Goal: Task Accomplishment & Management: Use online tool/utility

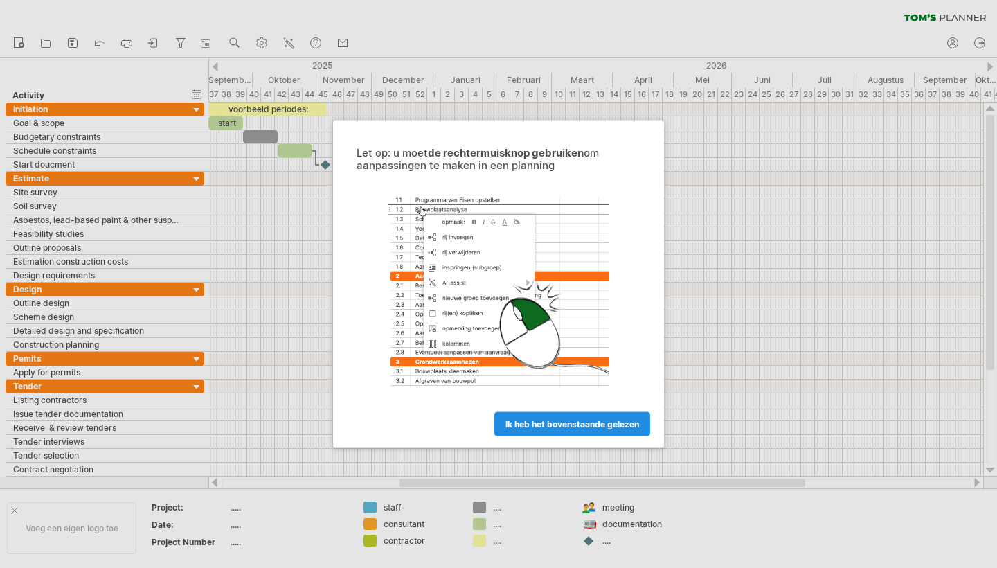
click at [608, 418] on link "ik heb het bovenstaande gelezen" at bounding box center [572, 424] width 156 height 24
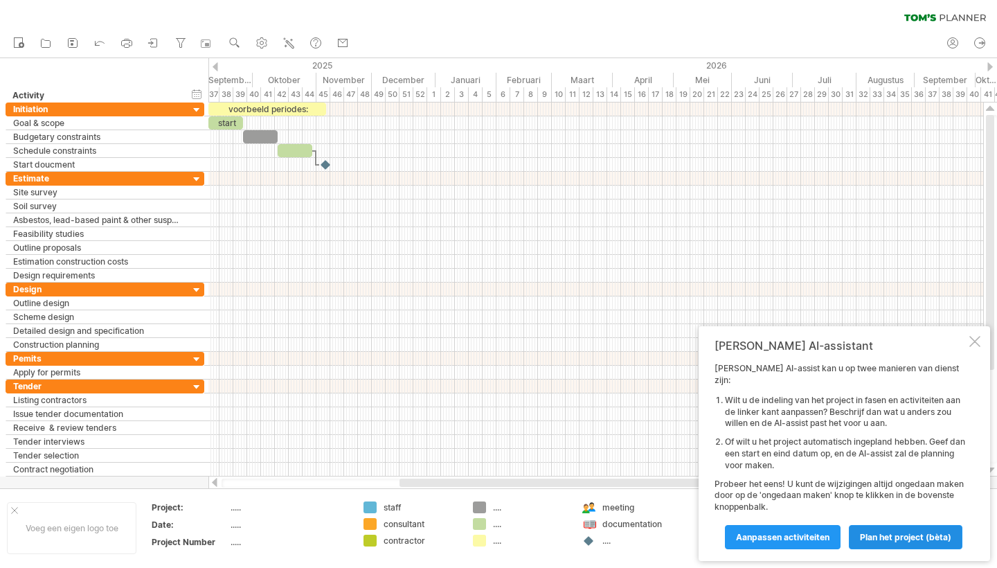
click at [903, 534] on span "Plan het project (bèta)" at bounding box center [905, 537] width 91 height 10
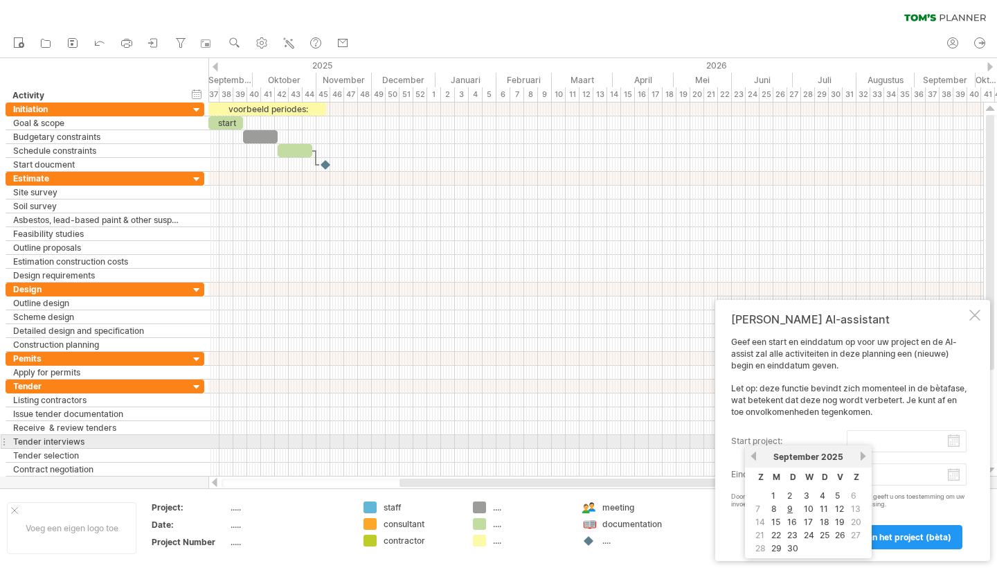
click at [917, 448] on input "start project:" at bounding box center [907, 441] width 120 height 22
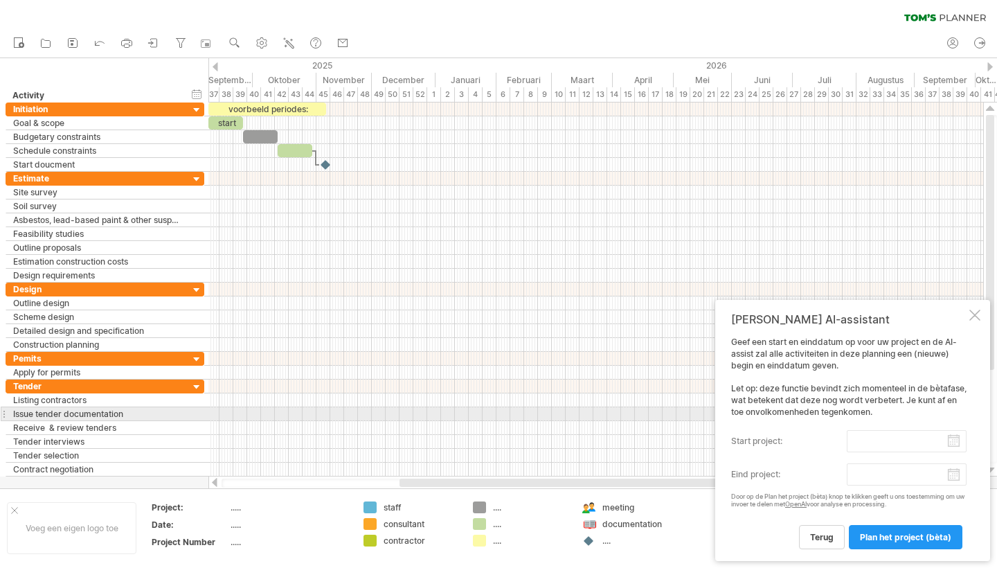
click at [896, 411] on div "Geef een start en einddatum op voor uw project en de AI-assist zal alle activit…" at bounding box center [848, 442] width 235 height 212
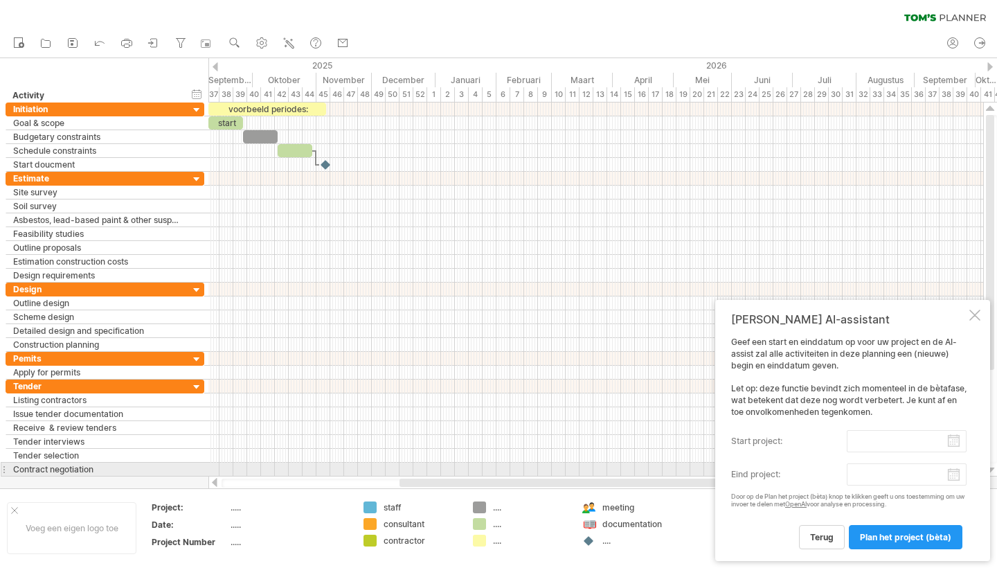
click at [947, 474] on body "vooruitgang(100%) Probeert verbinding te maken met [DOMAIN_NAME] Opnieuw verbon…" at bounding box center [498, 285] width 997 height 570
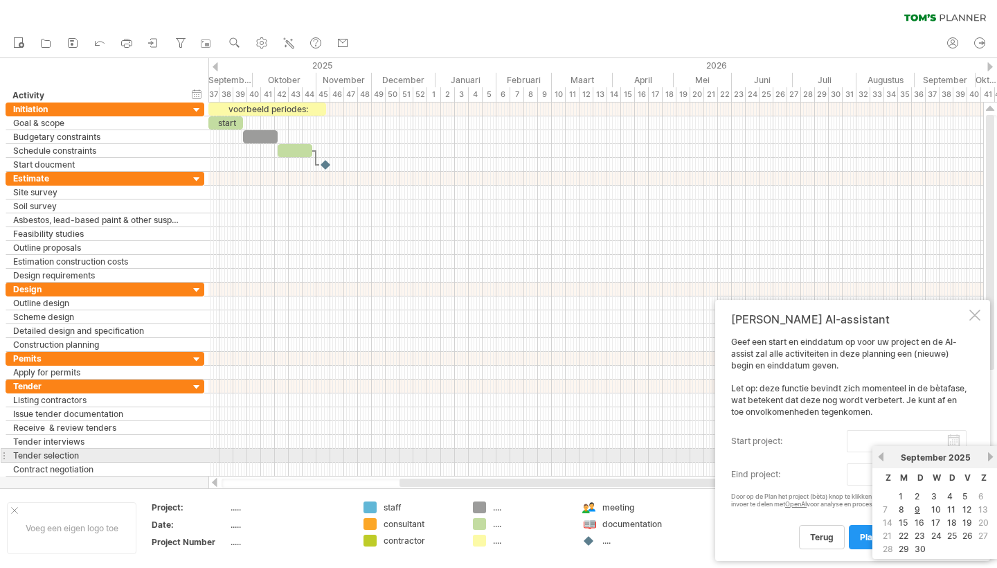
click at [989, 458] on link "volgende" at bounding box center [990, 456] width 10 height 10
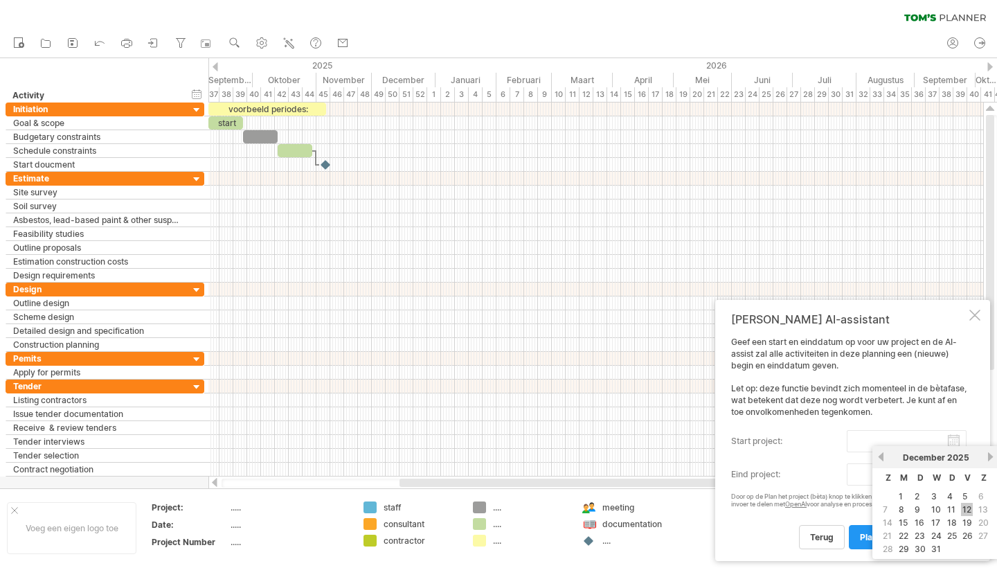
click at [970, 508] on link "12" at bounding box center [967, 509] width 12 height 13
type input "********"
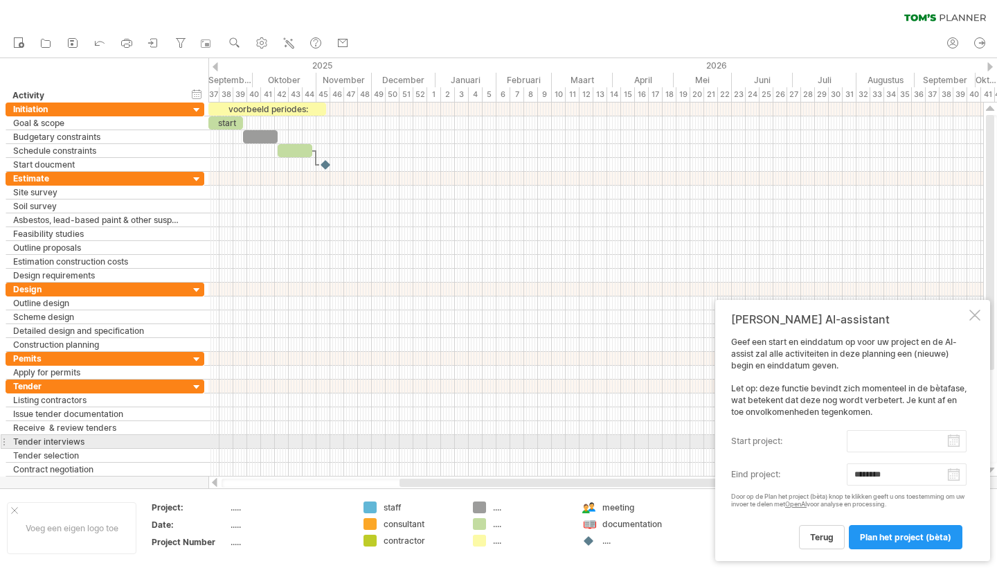
click at [953, 445] on input "start project:" at bounding box center [907, 441] width 120 height 22
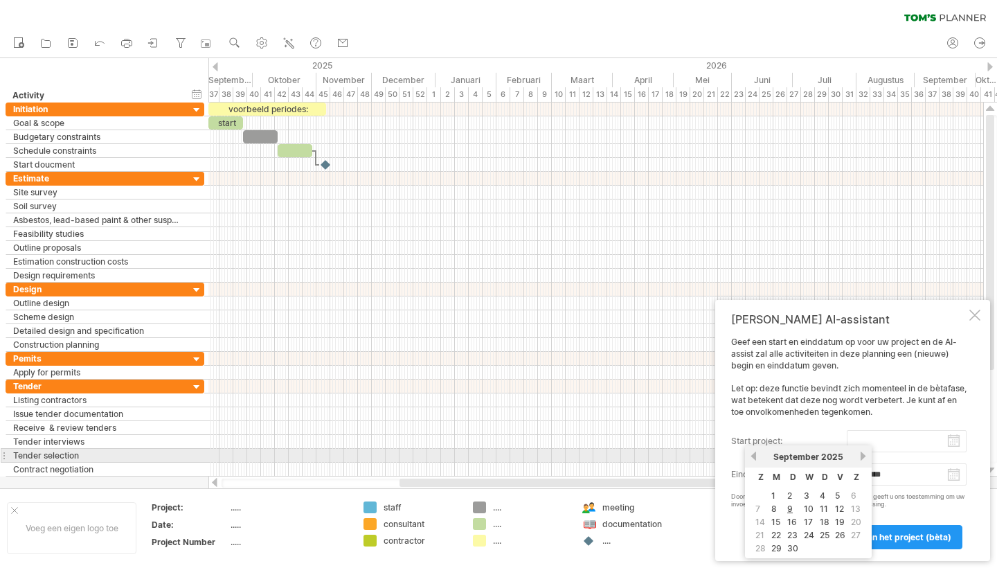
click at [860, 457] on link "volgende" at bounding box center [863, 456] width 10 height 10
click at [861, 457] on link "volgende" at bounding box center [863, 456] width 10 height 10
click at [755, 455] on link "vorige" at bounding box center [753, 456] width 10 height 10
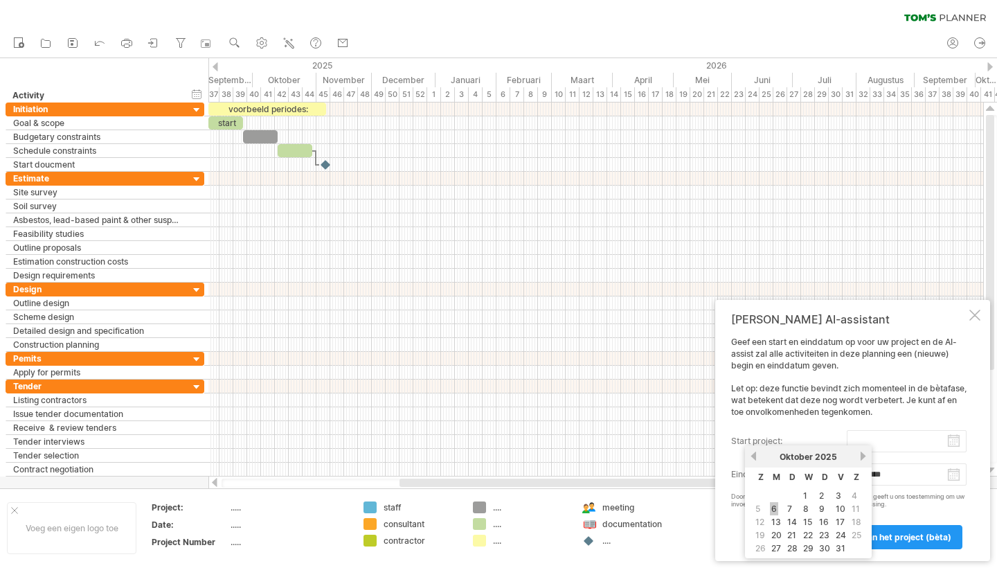
click at [776, 506] on link "6" at bounding box center [774, 508] width 8 height 13
type input "********"
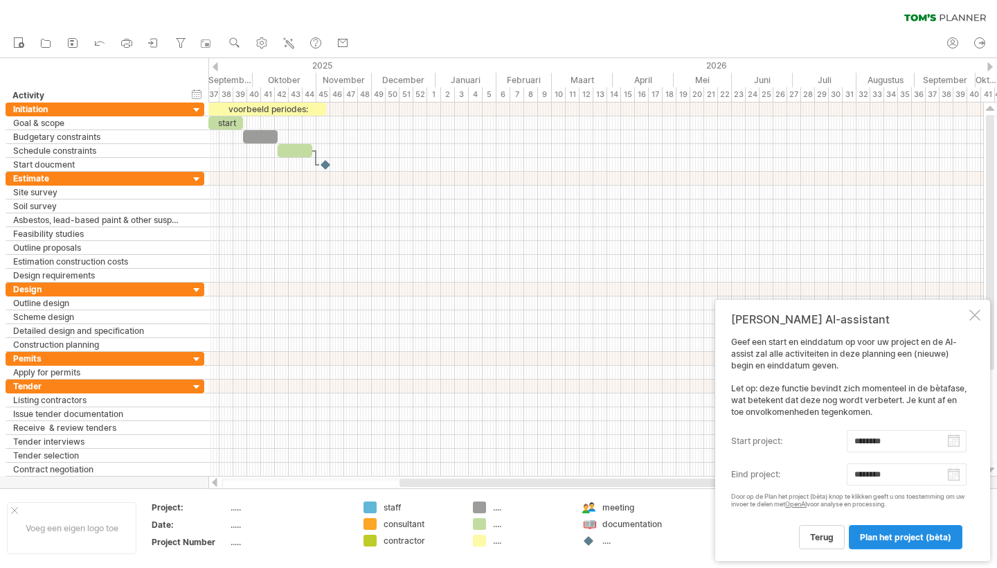
click at [885, 540] on span "Plan het project (bèta)" at bounding box center [905, 537] width 91 height 10
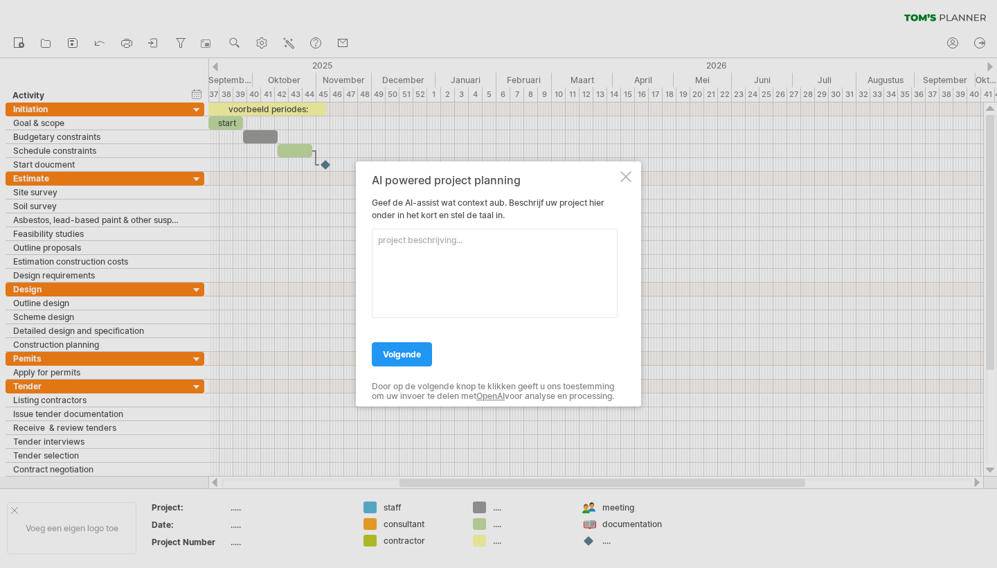
click at [497, 301] on textarea at bounding box center [495, 272] width 246 height 89
type textarea "Beneden verbouwing"
click at [413, 353] on span "volgende" at bounding box center [402, 354] width 38 height 10
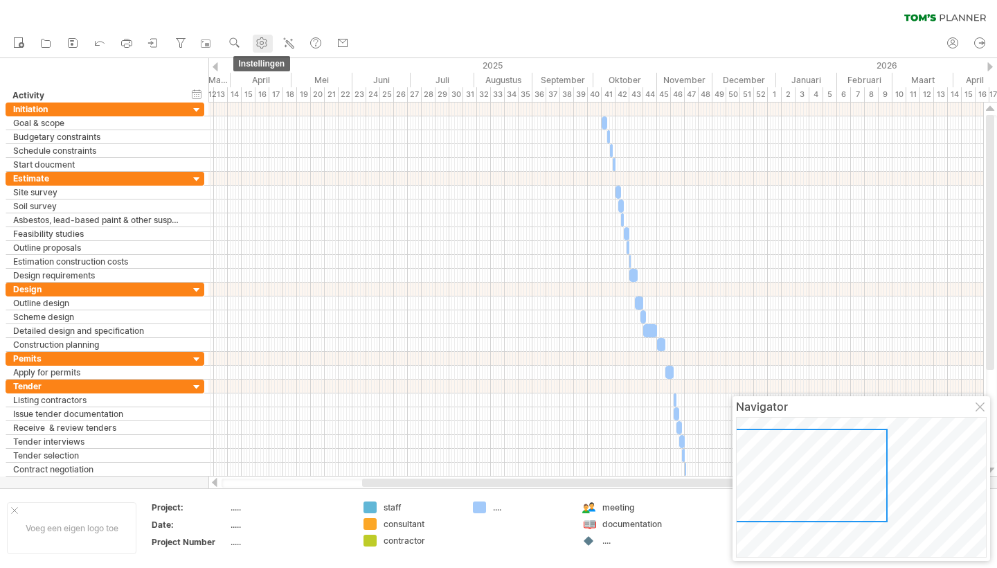
click at [258, 37] on use at bounding box center [262, 43] width 14 height 14
select select "*"
select select "**"
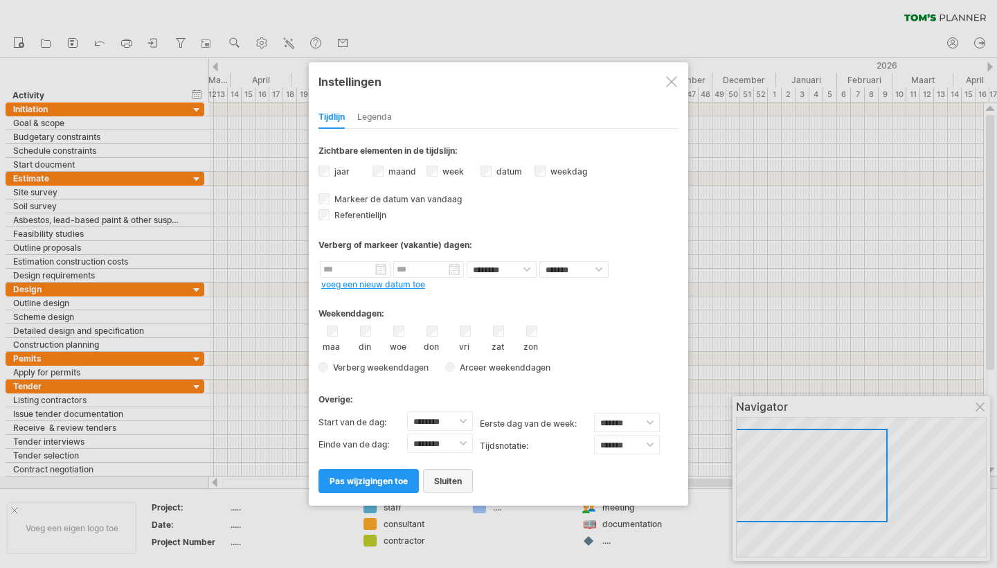
click at [442, 478] on span "sluiten" at bounding box center [448, 481] width 28 height 10
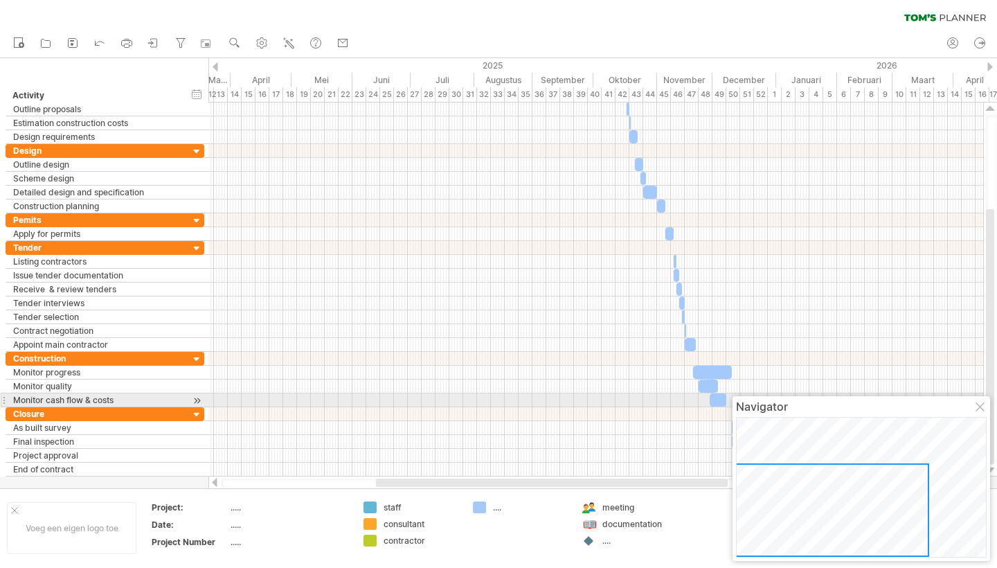
click at [980, 404] on div at bounding box center [980, 407] width 11 height 11
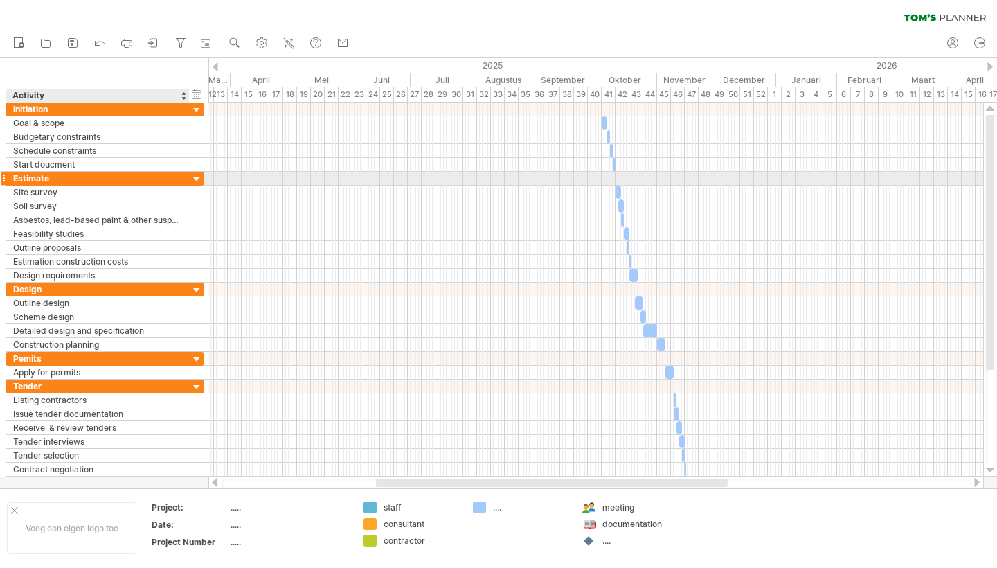
click at [192, 177] on div at bounding box center [196, 179] width 13 height 13
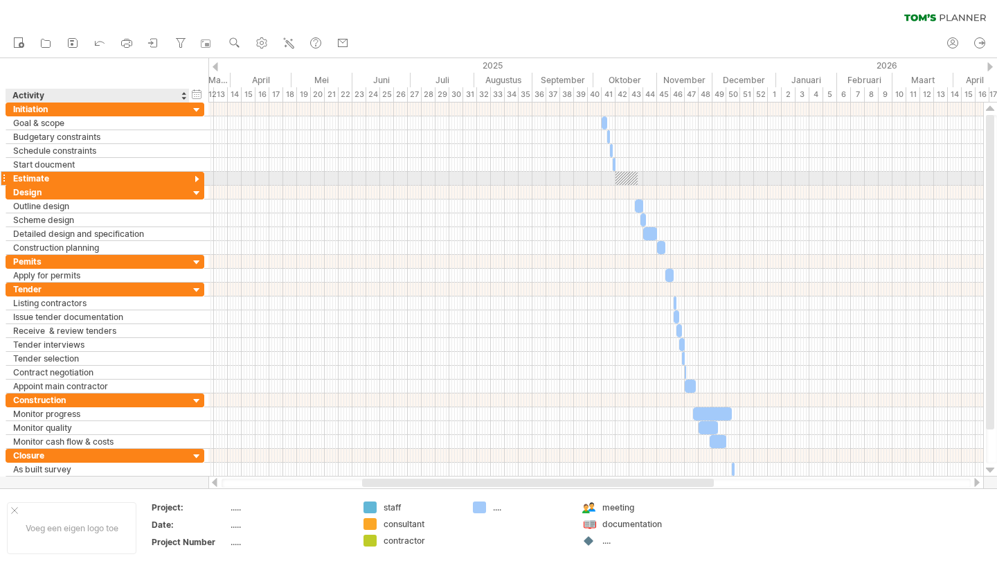
click at [192, 177] on div at bounding box center [196, 179] width 13 height 13
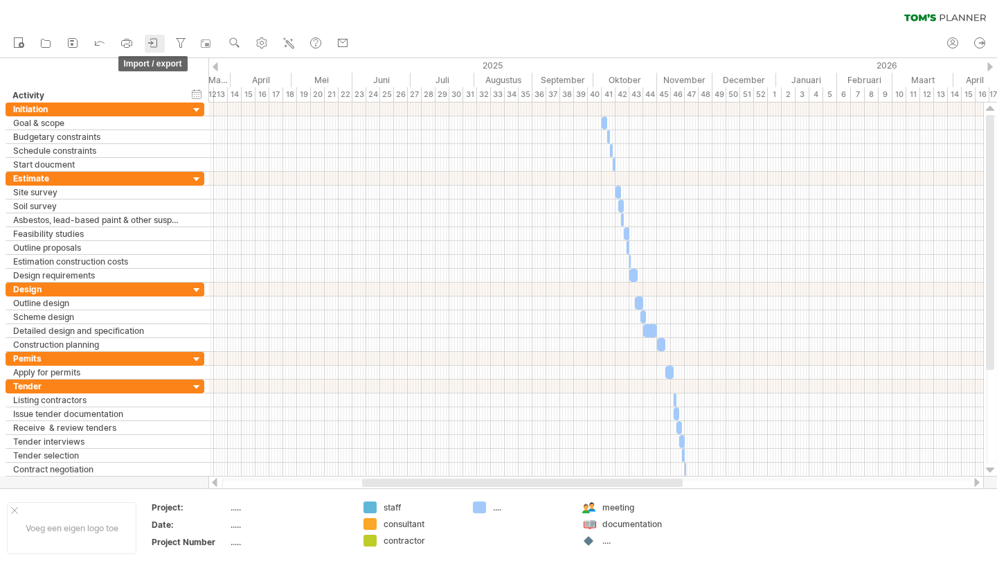
click at [159, 44] on icon at bounding box center [154, 43] width 14 height 14
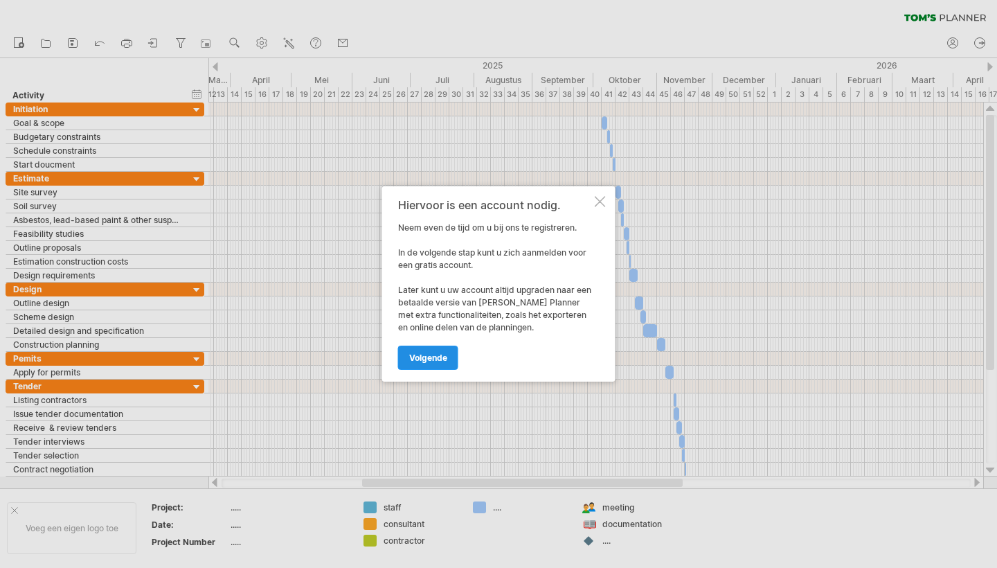
click at [446, 351] on link "volgende" at bounding box center [428, 357] width 60 height 24
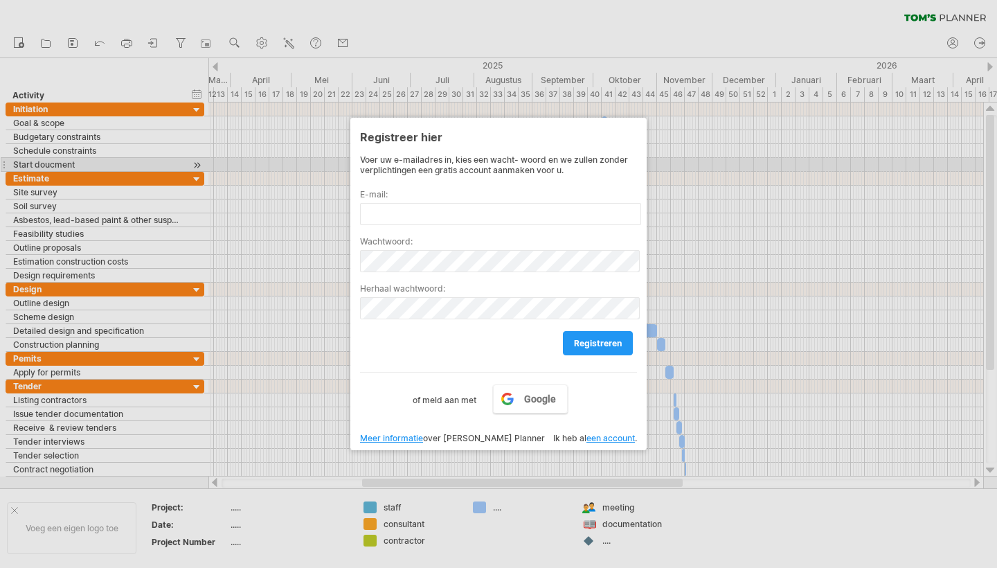
click at [694, 161] on div at bounding box center [498, 284] width 997 height 568
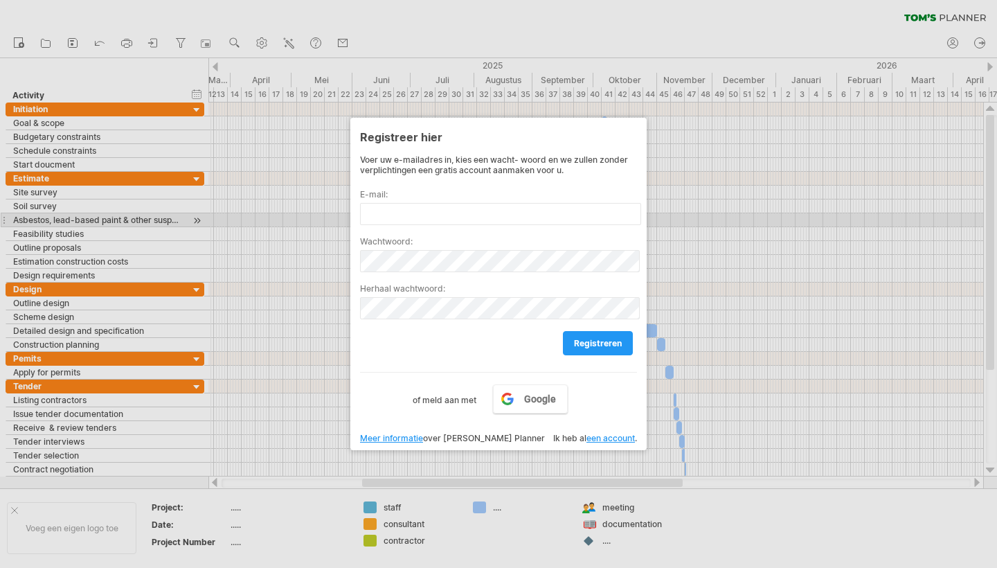
click at [331, 230] on div at bounding box center [498, 284] width 997 height 568
